Goal: Task Accomplishment & Management: Manage account settings

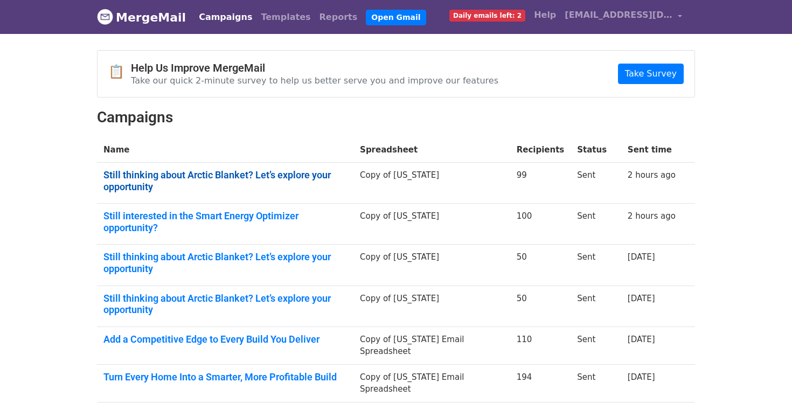
click at [255, 173] on link "Still thinking about Arctic Blanket? Let’s explore your opportunity" at bounding box center [224, 180] width 243 height 23
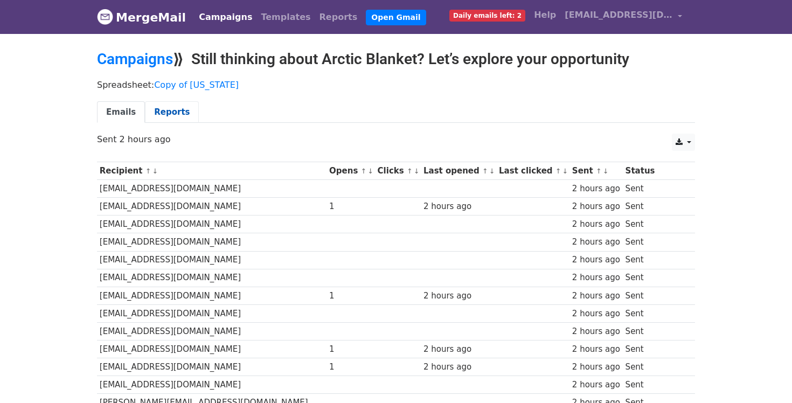
click at [161, 106] on link "Reports" at bounding box center [172, 112] width 54 height 22
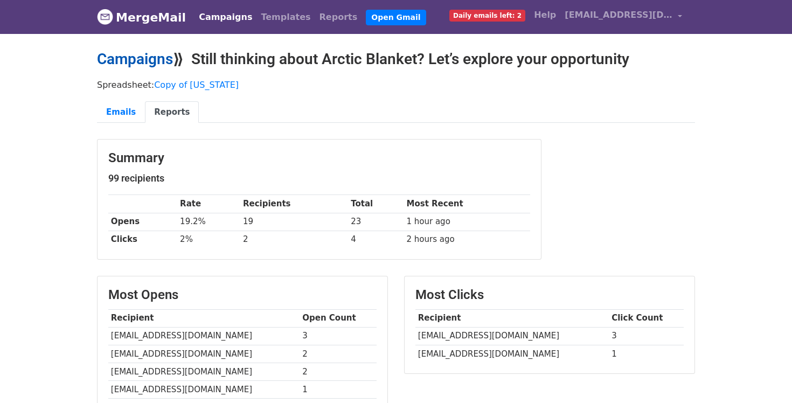
click at [143, 58] on link "Campaigns" at bounding box center [135, 59] width 76 height 18
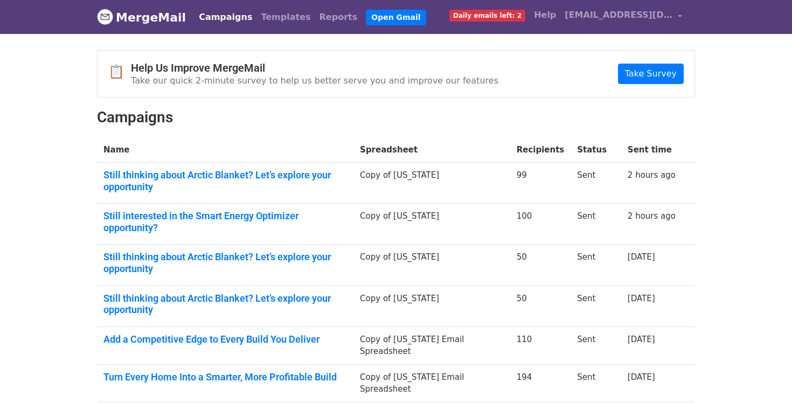
click at [240, 222] on td "Still interested in the Smart Energy Optimizer opportunity?" at bounding box center [225, 224] width 256 height 41
click at [240, 218] on link "Still interested in the Smart Energy Optimizer opportunity?" at bounding box center [224, 221] width 243 height 23
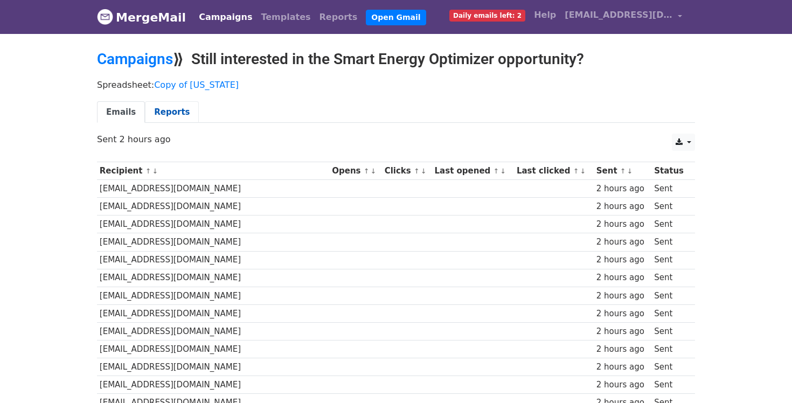
click at [166, 110] on link "Reports" at bounding box center [172, 112] width 54 height 22
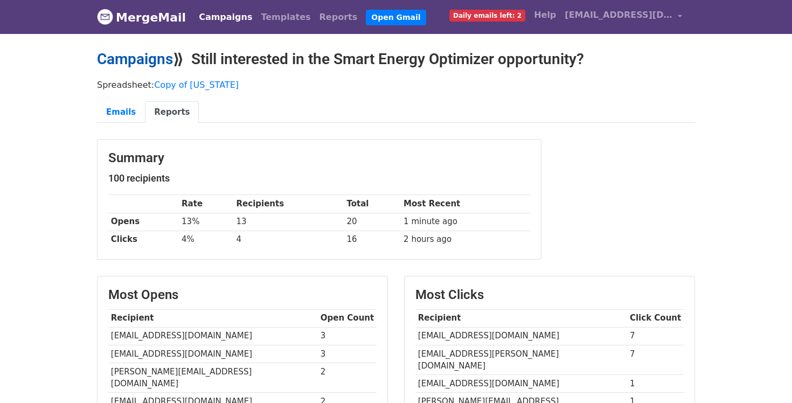
click at [116, 57] on link "Campaigns" at bounding box center [135, 59] width 76 height 18
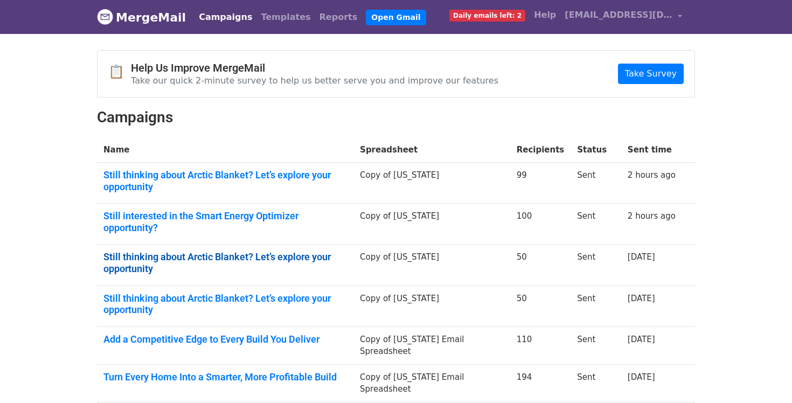
click at [261, 251] on link "Still thinking about Arctic Blanket? Let’s explore your opportunity" at bounding box center [224, 262] width 243 height 23
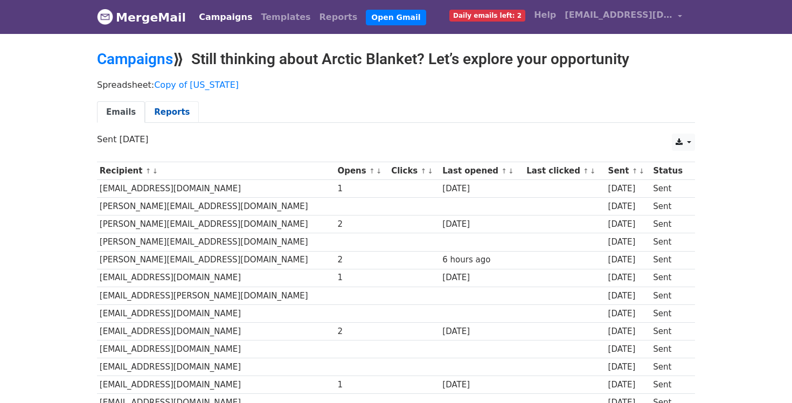
click at [168, 113] on link "Reports" at bounding box center [172, 112] width 54 height 22
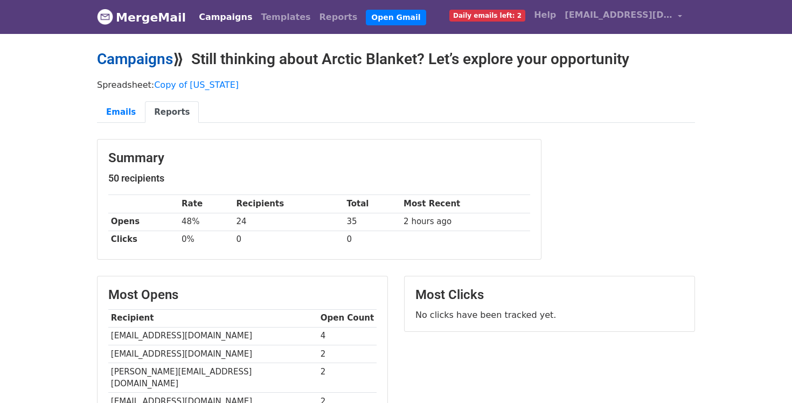
click at [137, 57] on link "Campaigns" at bounding box center [135, 59] width 76 height 18
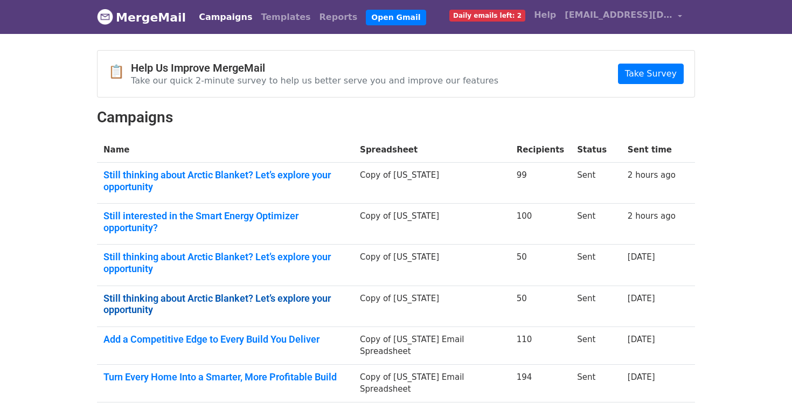
click at [247, 292] on link "Still thinking about Arctic Blanket? Let’s explore your opportunity" at bounding box center [224, 303] width 243 height 23
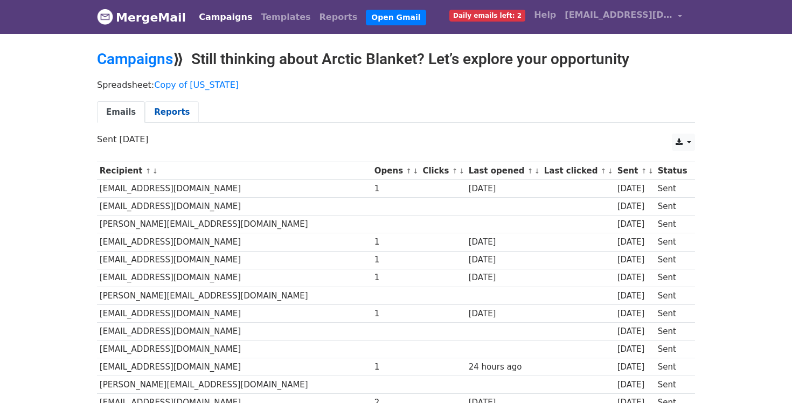
click at [167, 111] on link "Reports" at bounding box center [172, 112] width 54 height 22
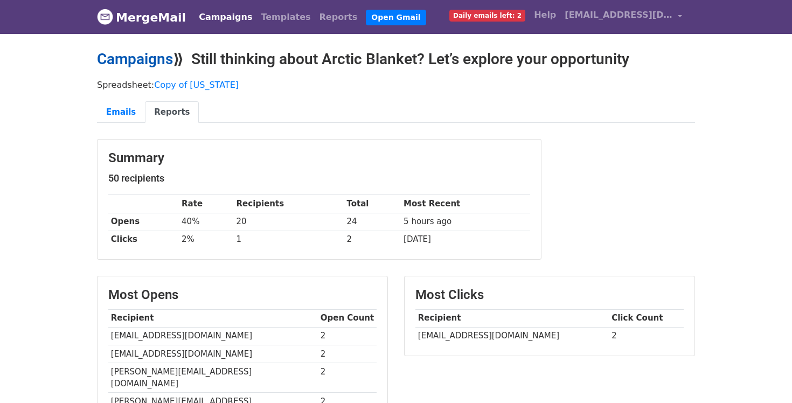
click at [136, 58] on link "Campaigns" at bounding box center [135, 59] width 76 height 18
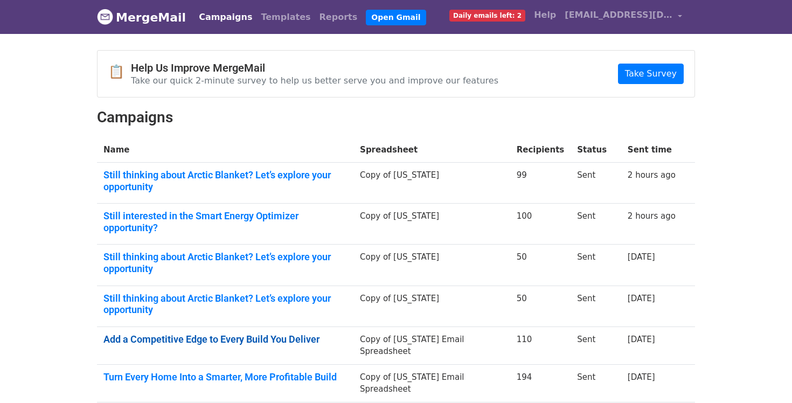
click at [192, 333] on link "Add a Competitive Edge to Every Build You Deliver" at bounding box center [224, 339] width 243 height 12
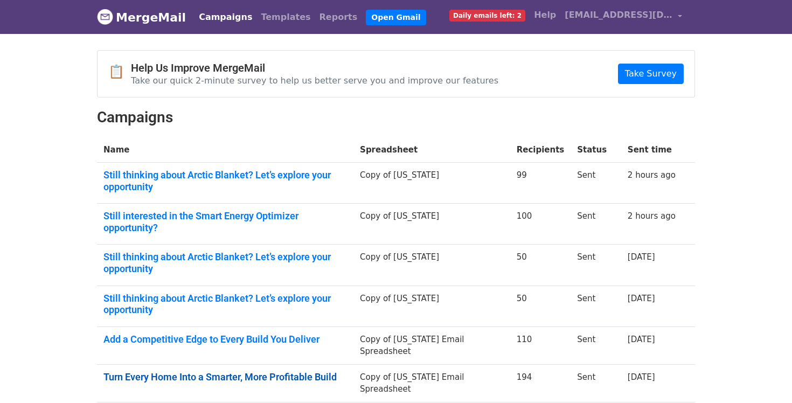
click at [225, 371] on link "Turn Every Home Into a Smarter, More Profitable Build" at bounding box center [224, 377] width 243 height 12
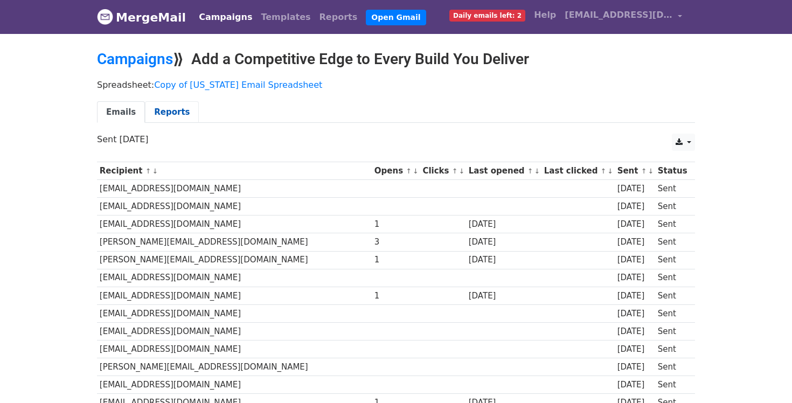
click at [165, 111] on link "Reports" at bounding box center [172, 112] width 54 height 22
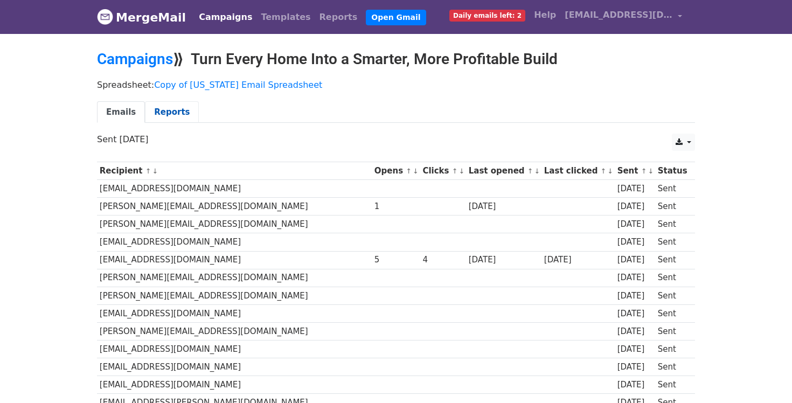
click at [166, 115] on link "Reports" at bounding box center [172, 112] width 54 height 22
